Goal: Information Seeking & Learning: Learn about a topic

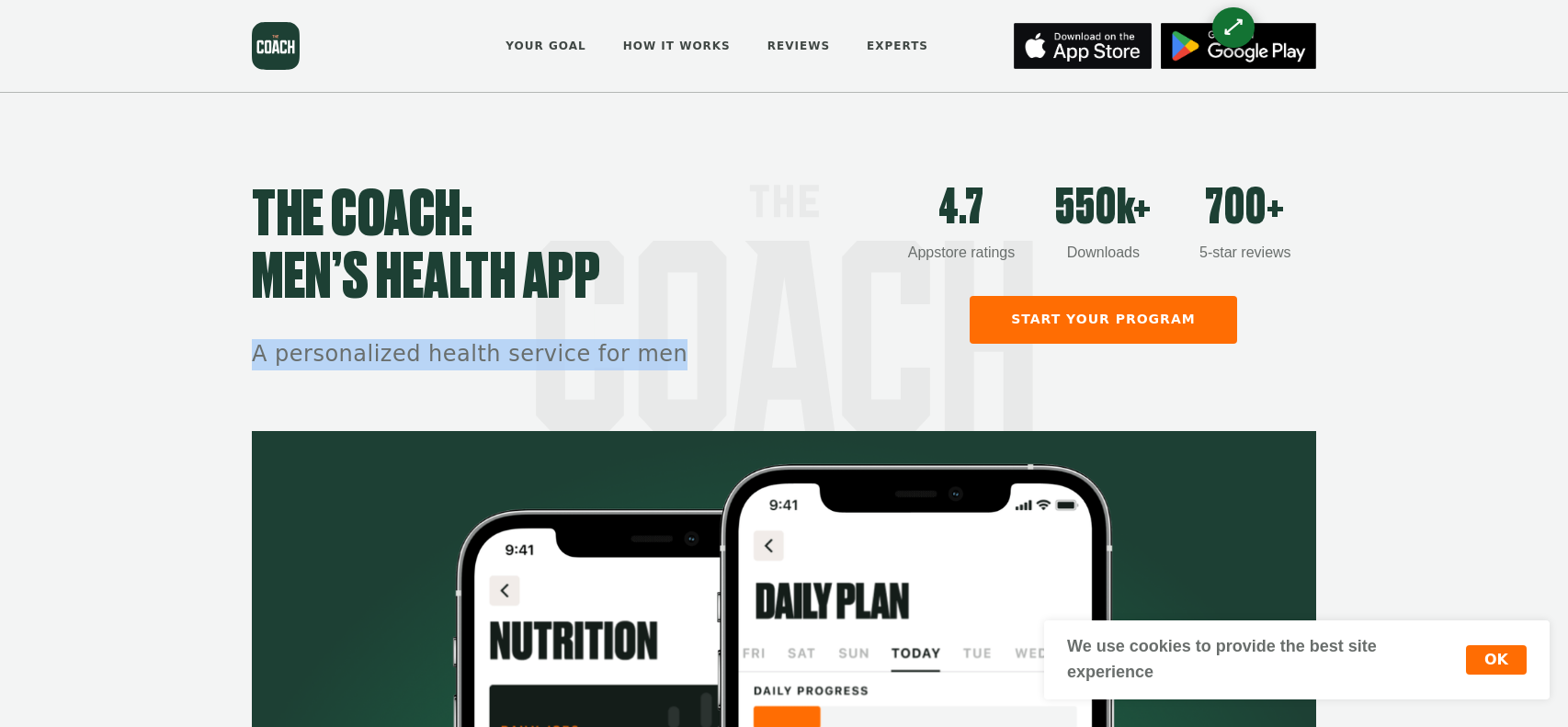
drag, startPoint x: 192, startPoint y: 376, endPoint x: 665, endPoint y: 368, distance: 473.1
click at [665, 368] on section "THE COACH: men’s health app A personalized health service for men 4.7 Appstore …" at bounding box center [784, 261] width 1568 height 339
click at [1351, 312] on section "THE COACH: men’s health app A personalized health service for men 4.7 Appstore …" at bounding box center [784, 261] width 1568 height 339
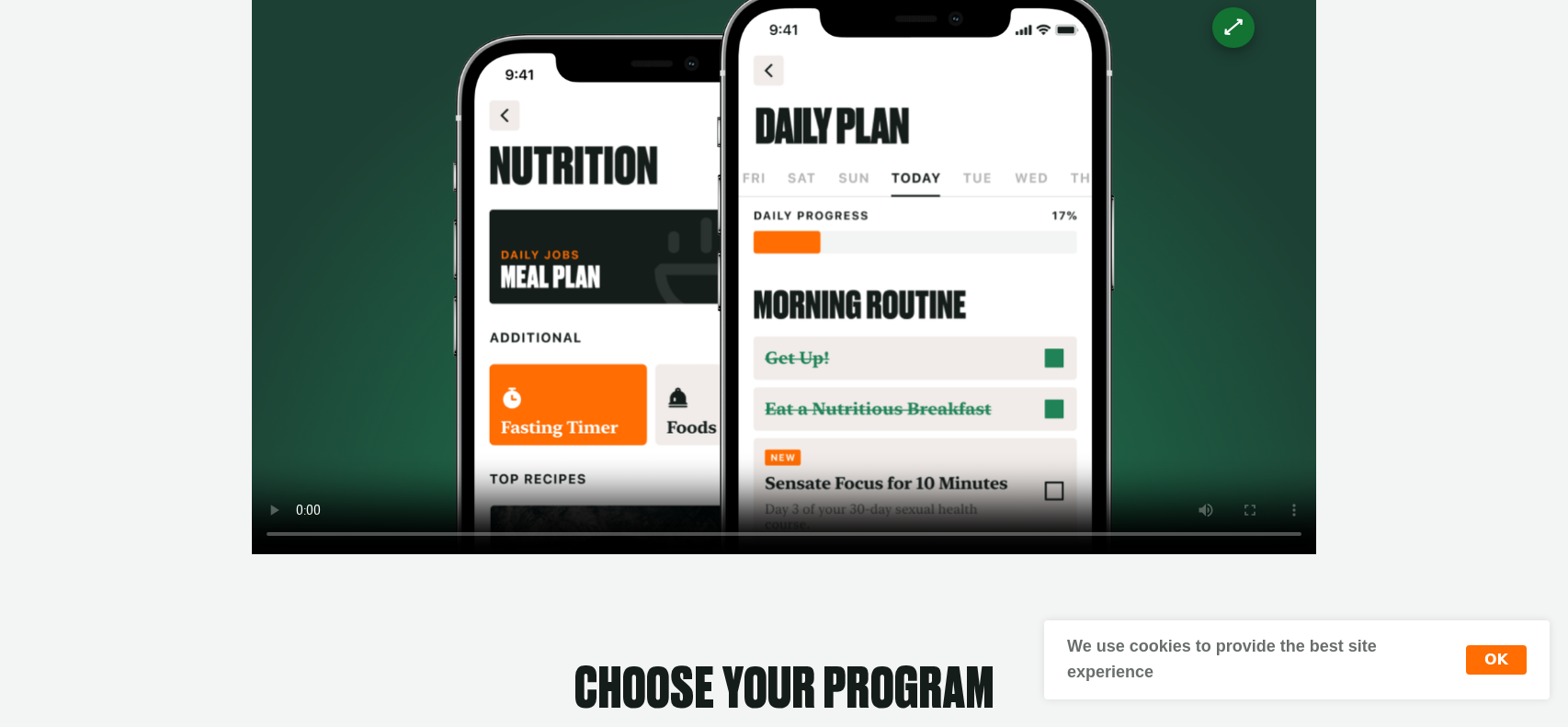
scroll to position [550, 0]
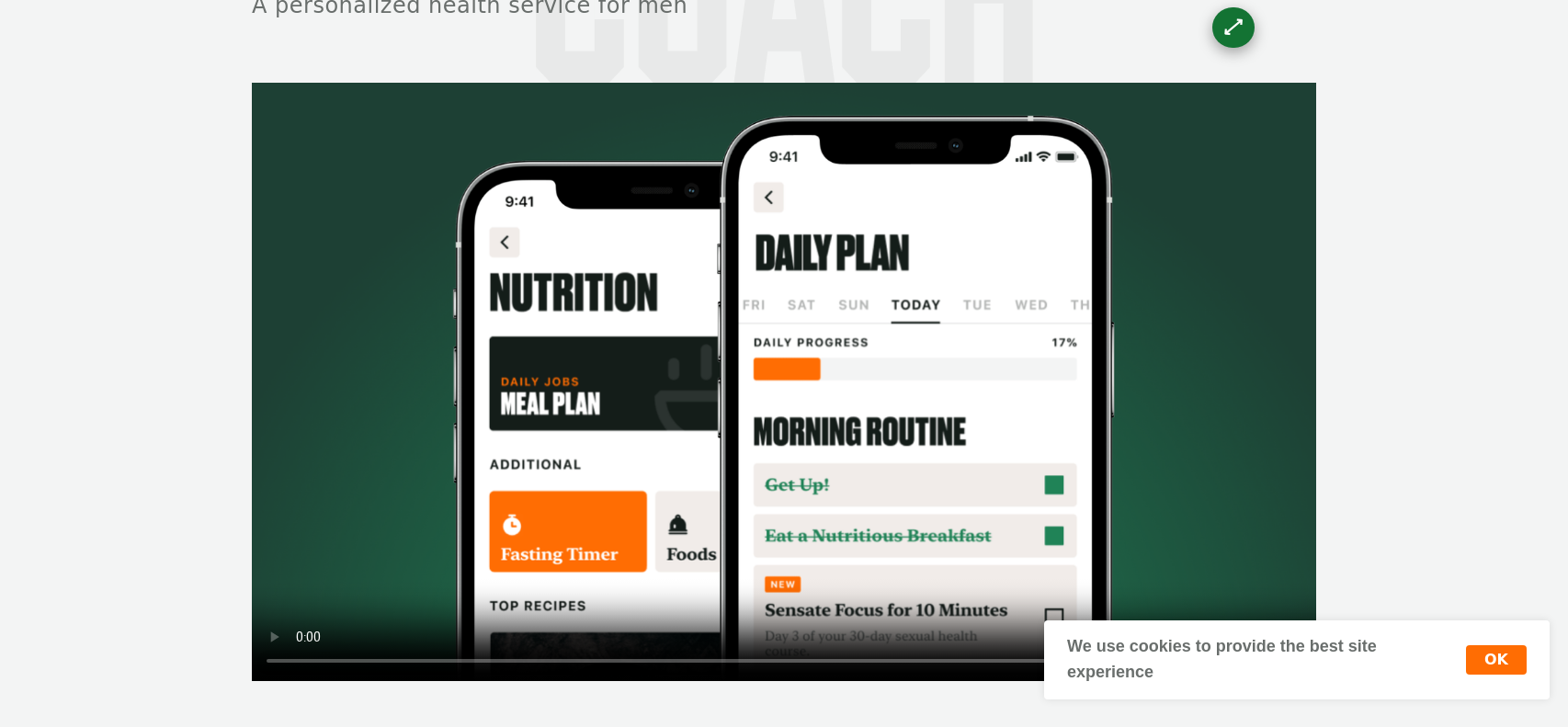
scroll to position [352, 0]
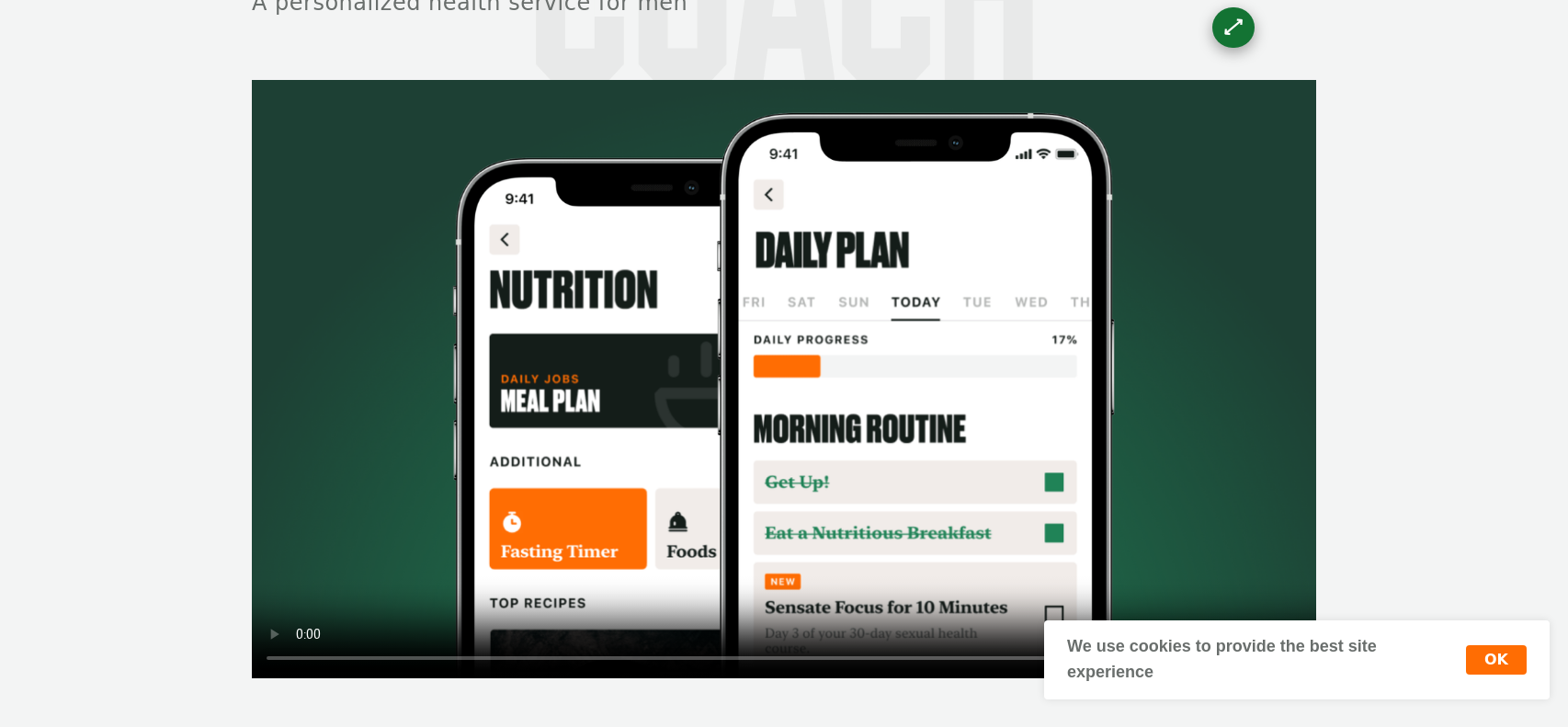
click at [952, 314] on video at bounding box center [784, 379] width 1065 height 599
click at [1046, 308] on video at bounding box center [784, 379] width 1065 height 599
click at [1097, 319] on video at bounding box center [784, 379] width 1065 height 599
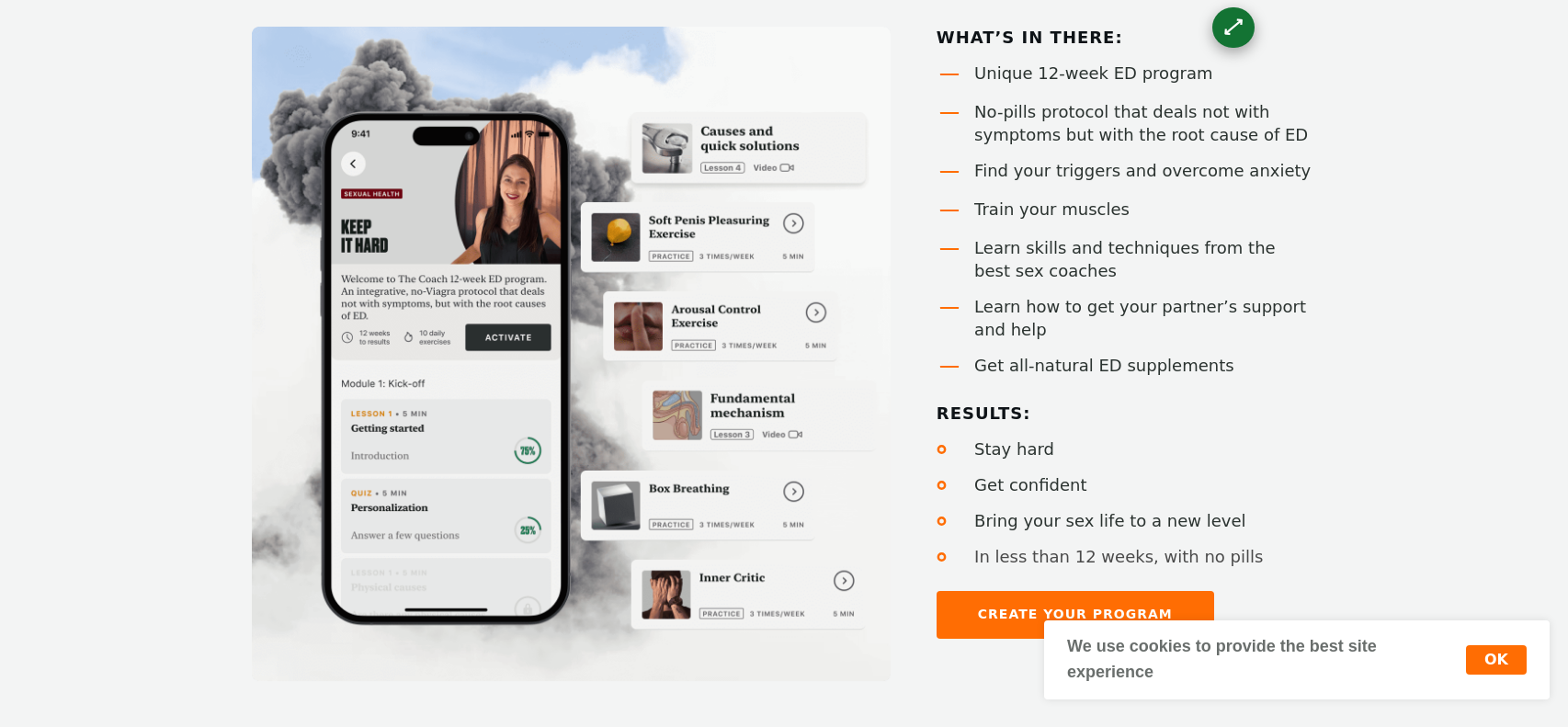
scroll to position [1327, 0]
drag, startPoint x: 1093, startPoint y: 68, endPoint x: 1184, endPoint y: 73, distance: 91.1
click at [1184, 73] on div "Unique 12-week ED program" at bounding box center [1145, 73] width 342 height 23
drag, startPoint x: 1138, startPoint y: 140, endPoint x: 1233, endPoint y: 245, distance: 141.6
click at [1264, 126] on div "No-pills protocol that deals not with symptoms but with the root cause of ED" at bounding box center [1145, 124] width 342 height 46
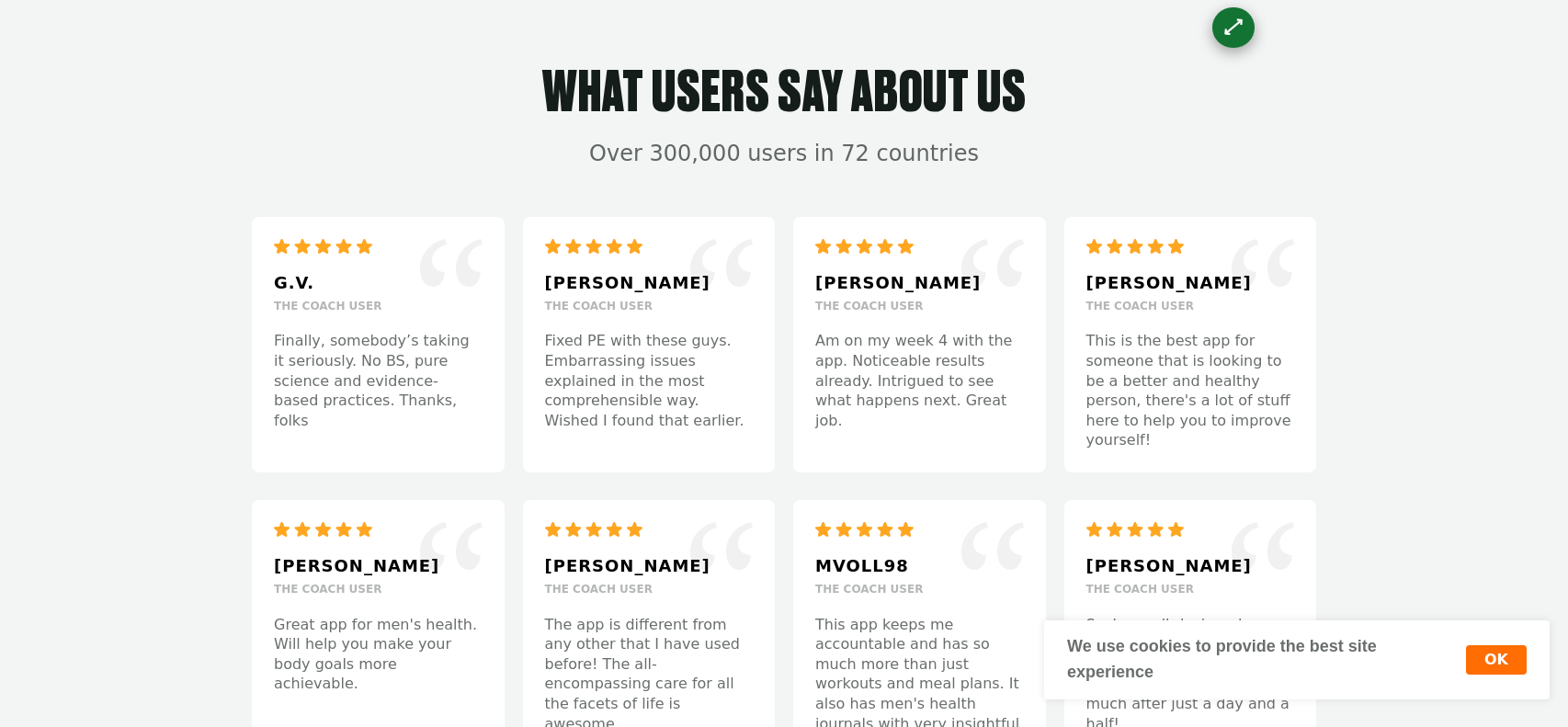
scroll to position [3752, 0]
